Goal: Navigation & Orientation: Find specific page/section

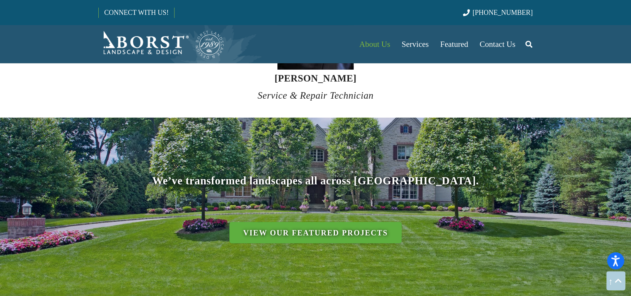
scroll to position [3177, 0]
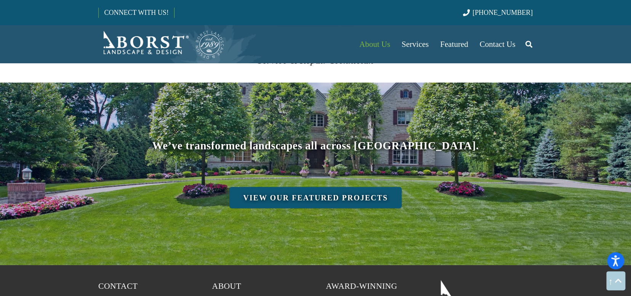
click at [301, 187] on link "View Our Featured Projects" at bounding box center [316, 197] width 172 height 21
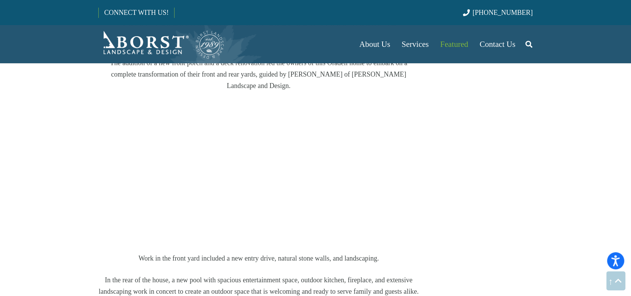
scroll to position [890, 0]
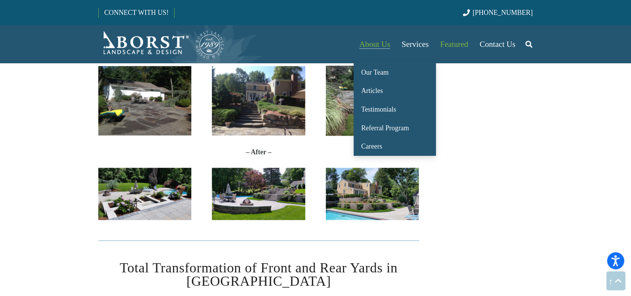
click at [371, 48] on span "About Us" at bounding box center [375, 44] width 31 height 9
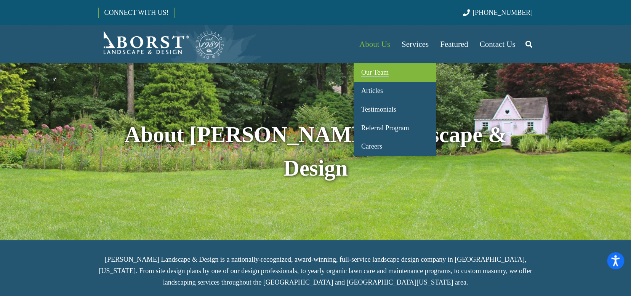
click at [372, 72] on span "Our Team" at bounding box center [374, 73] width 27 height 8
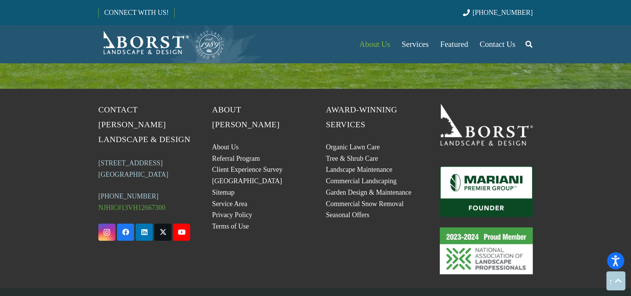
scroll to position [3368, 0]
